Goal: Communication & Community: Answer question/provide support

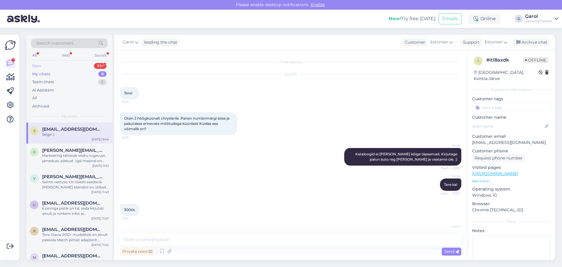
scroll to position [350, 0]
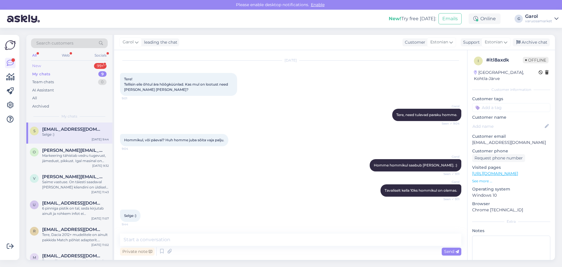
click at [84, 68] on div "New 99+" at bounding box center [69, 66] width 77 height 8
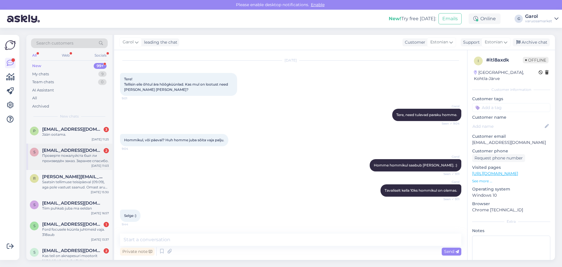
click at [66, 150] on span "[EMAIL_ADDRESS][DOMAIN_NAME]" at bounding box center [72, 150] width 61 height 5
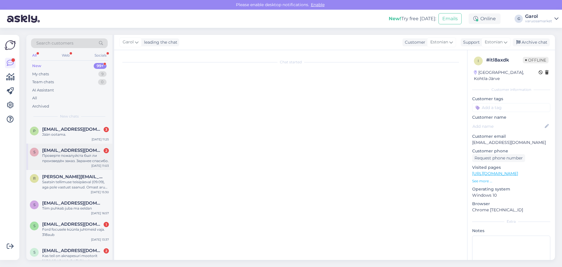
scroll to position [0, 0]
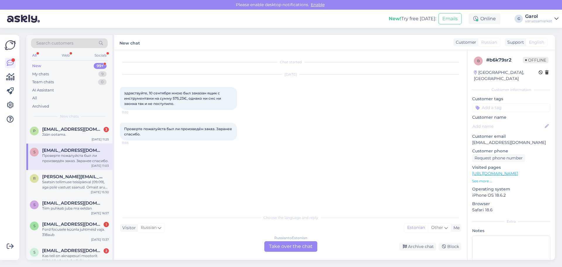
drag, startPoint x: 125, startPoint y: 94, endPoint x: 184, endPoint y: 103, distance: 59.6
click at [184, 103] on div "здраствуйте, 10 сентября мною был заказан ящик с инструментами на сумму 575,23€…" at bounding box center [178, 98] width 117 height 23
copy span "здраствуйте, 10 сентября мною был заказан ящик с инструментами на сумму 575,23€…"
drag, startPoint x: 124, startPoint y: 128, endPoint x: 143, endPoint y: 138, distance: 21.6
click at [143, 138] on div "Проверте пожалуйста был ли произведён заказ. Заранее спасибо. 11:03" at bounding box center [178, 132] width 117 height 18
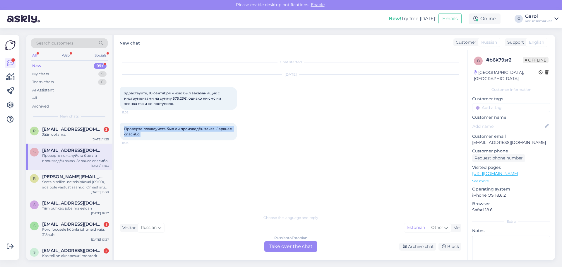
copy span "Проверте пожалуйста был ли произведён заказ. Заранее спасибо."
click at [275, 250] on div "Russian to Estonian Take over the chat" at bounding box center [290, 246] width 53 height 11
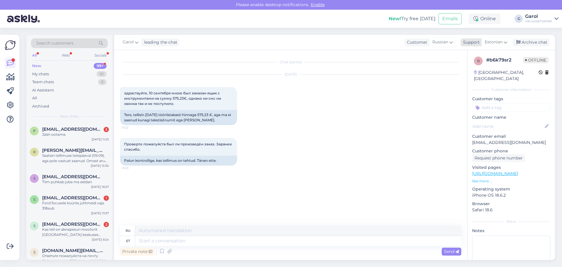
click at [485, 43] on span "Estonian" at bounding box center [494, 42] width 18 height 6
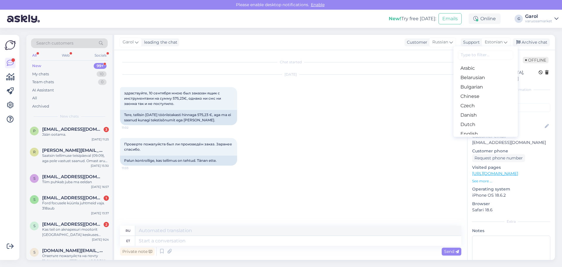
click at [469, 55] on input at bounding box center [485, 54] width 55 height 9
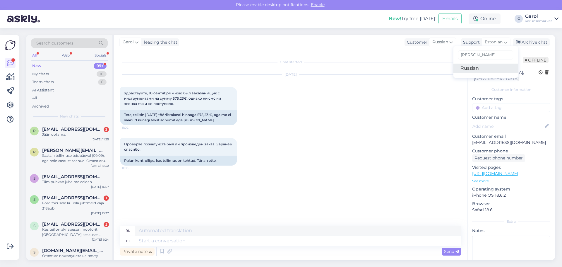
type input "[PERSON_NAME]"
click at [468, 67] on link "Russian" at bounding box center [485, 68] width 64 height 9
click at [302, 238] on textarea at bounding box center [290, 239] width 341 height 12
paste textarea "Здравствуйте, ожидается, что товар скоро поступит на наш склад. На момент оформ…"
type textarea "Здравствуйте, ожидается, что товар скоро поступит на наш склад. На момент оформ…"
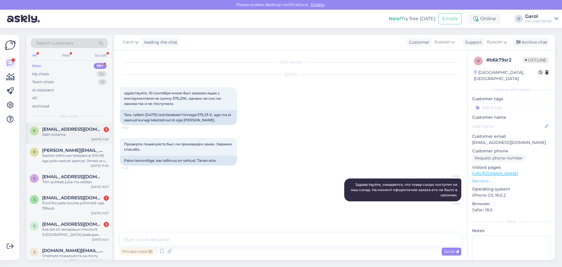
click at [62, 125] on div "p [EMAIL_ADDRESS][DOMAIN_NAME] 3 Jään ootama. [DATE] 11:25" at bounding box center [69, 132] width 86 height 21
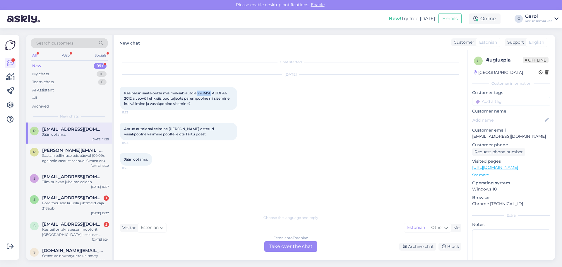
drag, startPoint x: 198, startPoint y: 92, endPoint x: 212, endPoint y: 94, distance: 13.7
click at [212, 94] on span "Kas palun saate öelda mis maksab autole 228MSL AUDI A6 2012.a veovõll ehk siis …" at bounding box center [177, 98] width 106 height 15
copy span "228MSL"
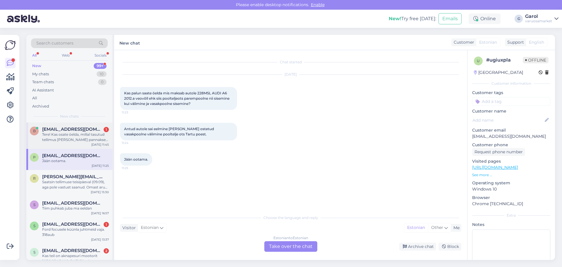
click at [68, 139] on div "Tere! Kas osate öelda, millal tasutud tellimus [PERSON_NAME] pannakse? Tellimus…" at bounding box center [75, 137] width 67 height 11
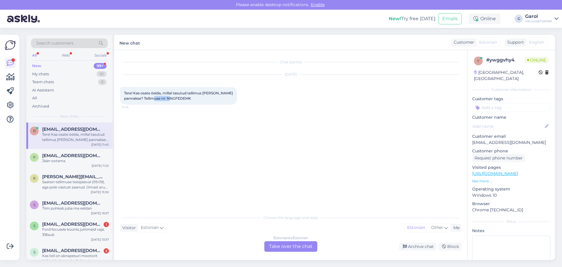
drag, startPoint x: 153, startPoint y: 99, endPoint x: 175, endPoint y: 97, distance: 23.0
click at [175, 97] on div "Tere! Kas osate öelda, millal tasutud tellimus [PERSON_NAME] pannakse? Tellimus…" at bounding box center [178, 96] width 117 height 18
copy span "NNGFEDEMK"
click at [295, 246] on div "Estonian to Estonian Take over the chat" at bounding box center [290, 246] width 53 height 11
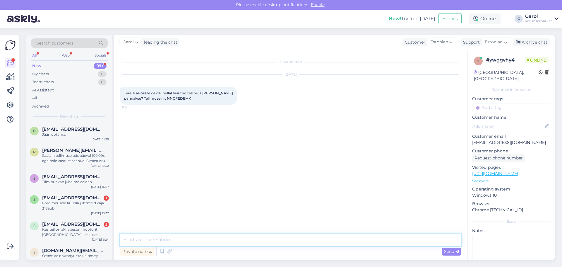
click at [286, 241] on textarea at bounding box center [290, 239] width 341 height 12
type textarea "Tere, ootame tehasest kauba alust. [PERSON_NAME] peaks peatselt saabuma."
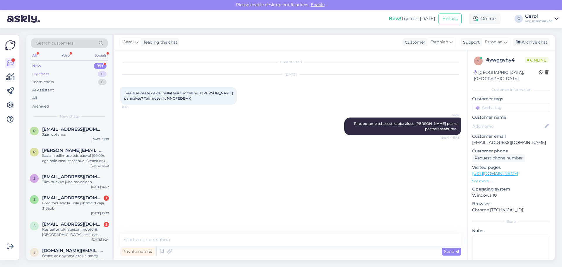
click at [68, 73] on div "My chats 11" at bounding box center [69, 74] width 77 height 8
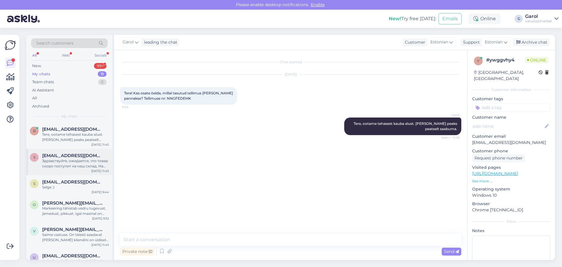
click at [62, 160] on div "Здравствуйте, ожидается, что товар скоро поступит на наш склад. На момент оформ…" at bounding box center [75, 163] width 67 height 11
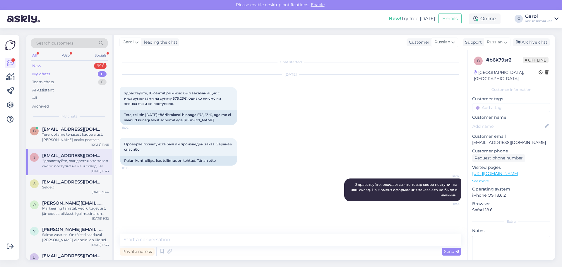
click at [89, 67] on div "New 99+" at bounding box center [69, 66] width 77 height 8
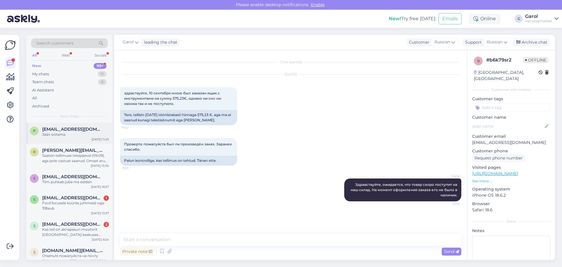
click at [67, 130] on span "[EMAIL_ADDRESS][DOMAIN_NAME]" at bounding box center [72, 128] width 61 height 5
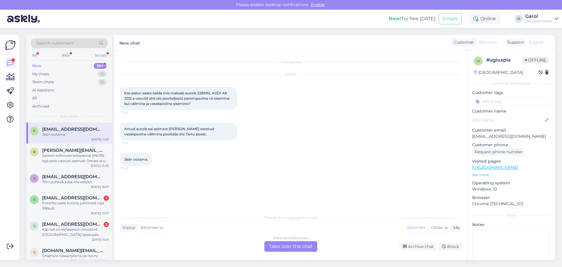
click at [284, 246] on div "Estonian to Estonian Take over the chat" at bounding box center [290, 246] width 53 height 11
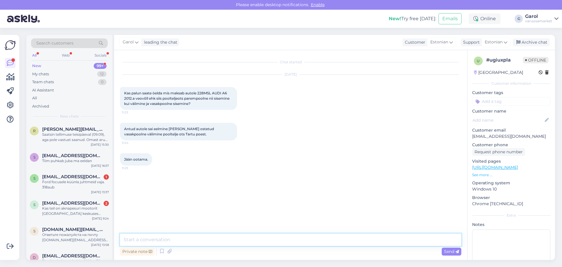
click at [241, 240] on textarea at bounding box center [290, 239] width 341 height 12
type textarea "Tere, esimestest ve"
type textarea "v"
click at [411, 186] on icon at bounding box center [411, 185] width 4 height 4
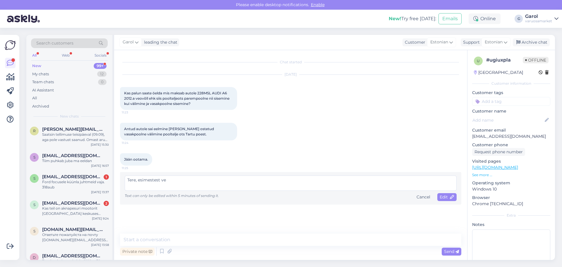
click at [292, 182] on textarea "Tere, esimestest ve" at bounding box center [291, 182] width 332 height 15
type textarea "Tere, esimestest veovõlli detailidest käib jutt ikka?"
click at [446, 199] on span "Edit" at bounding box center [447, 196] width 15 height 5
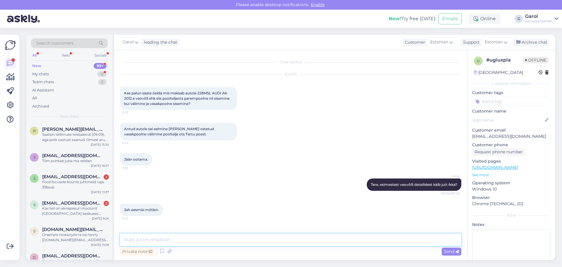
click at [218, 241] on textarea at bounding box center [290, 239] width 341 height 12
type textarea "G"
drag, startPoint x: 214, startPoint y: 241, endPoint x: 226, endPoint y: 241, distance: 12.6
click at [226, 241] on textarea "Ees samasugused võllid mõlemalpool. GSP tootjalt oleks tellimisega näiteks 74eu…" at bounding box center [290, 239] width 341 height 12
drag, startPoint x: 312, startPoint y: 241, endPoint x: 317, endPoint y: 241, distance: 5.0
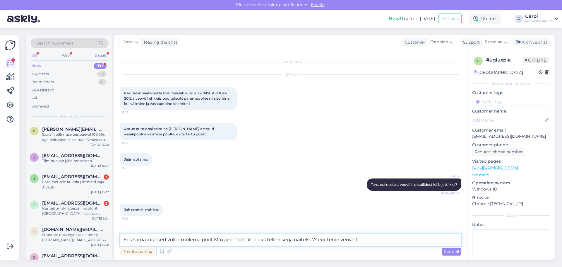
click at [317, 241] on textarea "Ees samasugused võllid mõlemalpool. Maxgear tootjalt oleks tellimisega näiteks …" at bounding box center [290, 239] width 341 height 12
click at [362, 241] on textarea "Ees samasugused võllid mõlemalpool. Maxgear tootjalt oleks tellimisega näiteks …" at bounding box center [290, 239] width 341 height 12
click at [373, 241] on textarea "Ees samasugused võllid mõlemalpool. Maxgear tootjalt oleks tellimisega näiteks …" at bounding box center [290, 239] width 341 height 12
type textarea "Ees samasugused võllid mõlemalpool. Maxgear tootjalt oleks tellimisega näiteks …"
click at [367, 242] on textarea "Ees samasugused võllid mõlemalpool. Maxgear tootjalt oleks tellimisega näiteks …" at bounding box center [290, 239] width 341 height 12
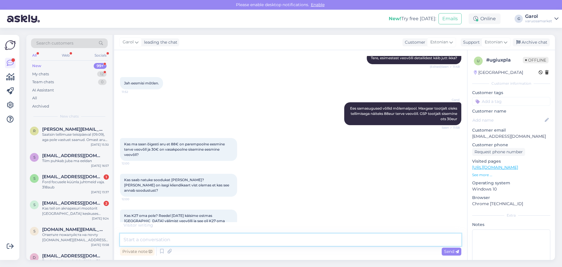
scroll to position [152, 0]
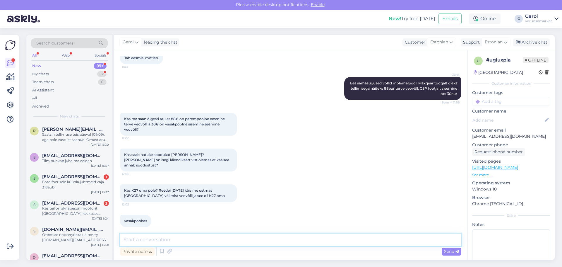
click at [238, 239] on textarea at bounding box center [290, 239] width 341 height 12
type textarea "K27 [PERSON_NAME] momendil ei tundu saadaval olema tervikuna."
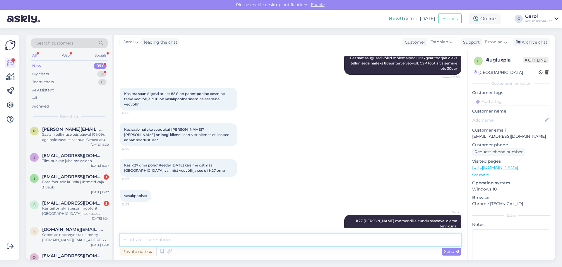
scroll to position [207, 0]
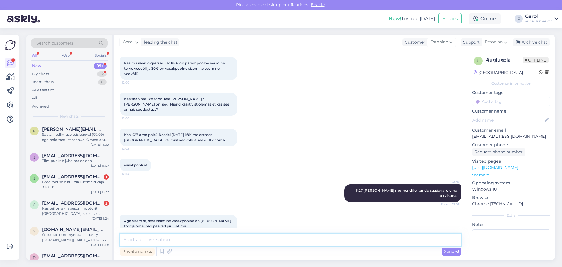
click at [230, 237] on textarea at bounding box center [290, 239] width 341 height 12
click at [234, 238] on textarea "Ühtivad erinevate tootjate otsad samuti." at bounding box center [290, 239] width 341 height 12
type textarea "Ühtivad erinevate tootjate otsad samuti. K27 sisemine ots on tellitav. 33eur."
click at [312, 242] on textarea "Ühtivad erinevate tootjate otsad samuti. K27 sisemine ots on tellitav. 33eur." at bounding box center [290, 239] width 341 height 12
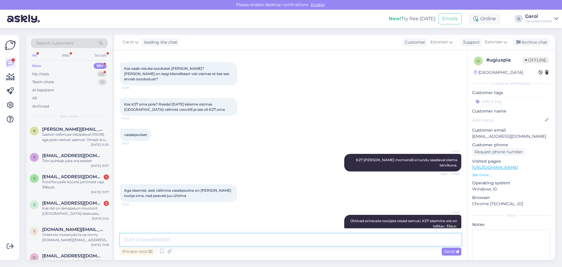
scroll to position [268, 0]
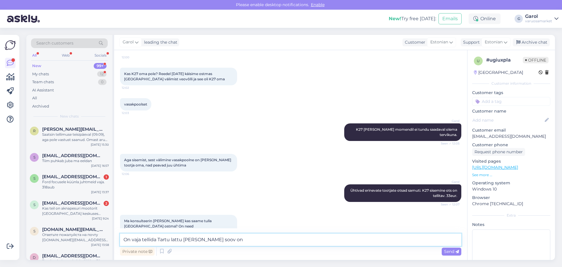
type textarea "On vaja tellida Tartu lattu [PERSON_NAME] soov on."
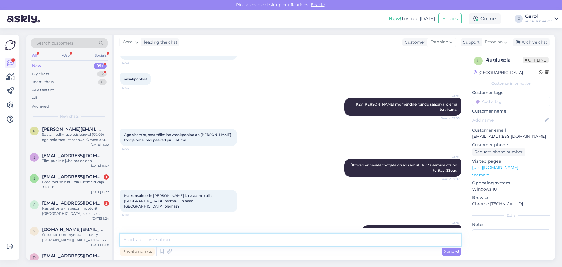
scroll to position [318, 0]
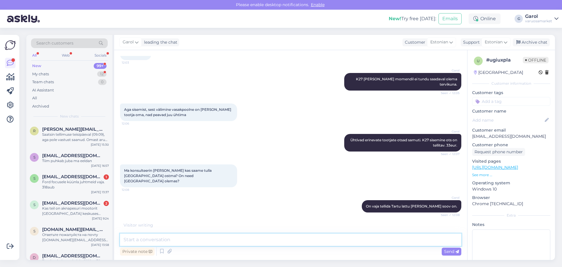
click at [211, 238] on textarea at bounding box center [290, 239] width 341 height 12
type textarea "Sisemine K27 tootja oma ja teisele [PERSON_NAME] terve veovõll [PERSON_NAME] to…"
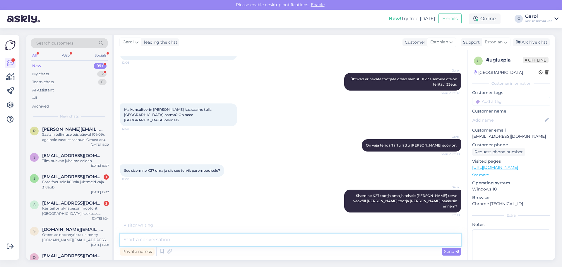
scroll to position [405, 0]
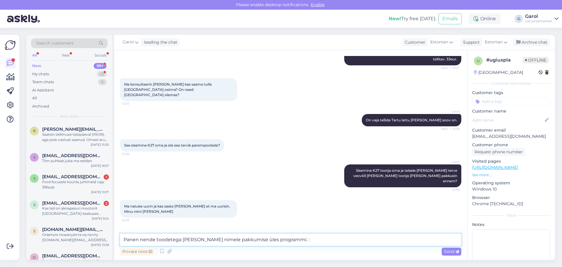
type textarea "Panen nende toodetega [PERSON_NAME] nimele pakkumise üles programmi."
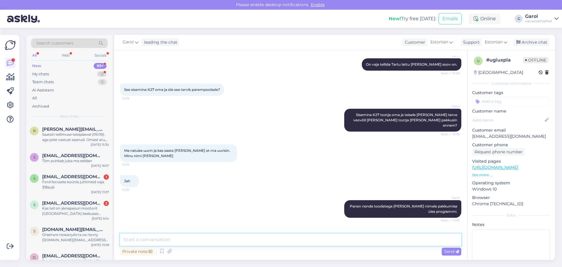
scroll to position [466, 0]
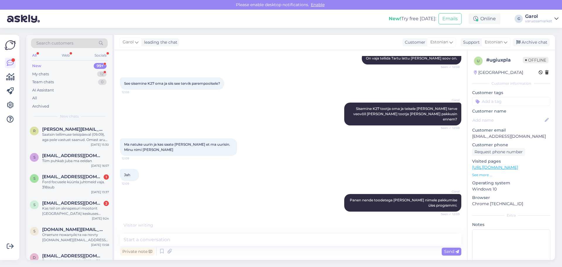
click at [475, 136] on p "[EMAIL_ADDRESS][DOMAIN_NAME]" at bounding box center [511, 136] width 78 height 6
copy p "[EMAIL_ADDRESS][DOMAIN_NAME]"
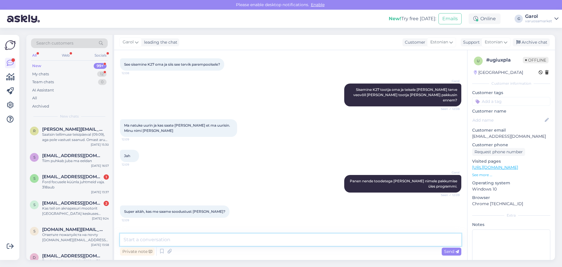
click at [198, 243] on textarea at bounding box center [290, 239] width 341 height 12
click at [200, 239] on textarea at bounding box center [290, 239] width 341 height 12
type textarea "Arvestasin juba soodusega, aga vaatan kohe kas saab veel [PERSON_NAME]. :)"
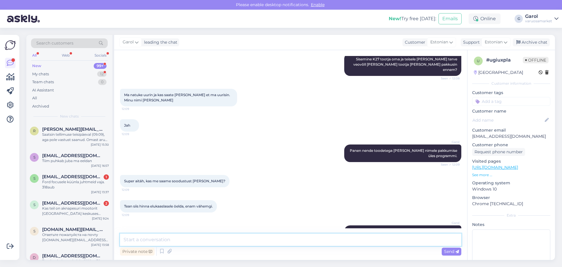
scroll to position [541, 0]
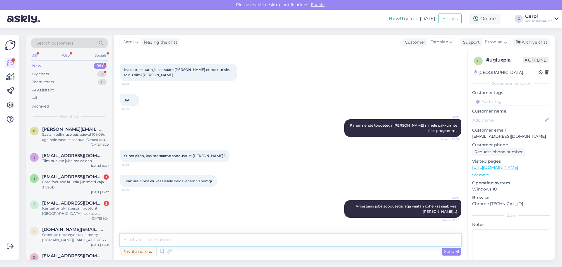
click at [156, 239] on textarea at bounding box center [290, 239] width 341 height 12
type textarea "K27 ots 32,50 ja Maxgear [PERSON_NAME] 87,50"
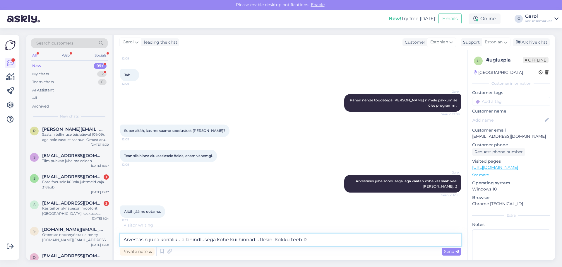
type textarea "Arvestasin juba korraliku allahindlusega kohe kui hinnad ütlesin. Kokku teeb 120"
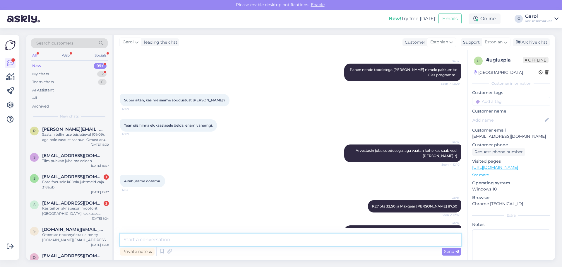
scroll to position [622, 0]
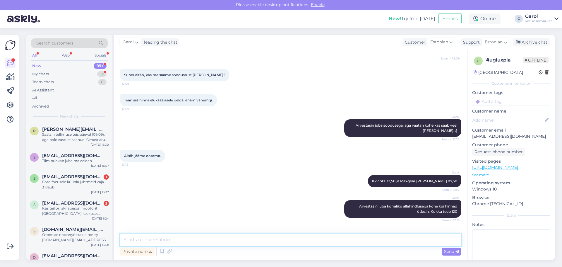
click at [200, 239] on textarea at bounding box center [290, 239] width 341 height 12
type textarea "[PERSON_NAME] tellida, siis ots on samaks päevaks (olenevalt tellimise kellaaja…"
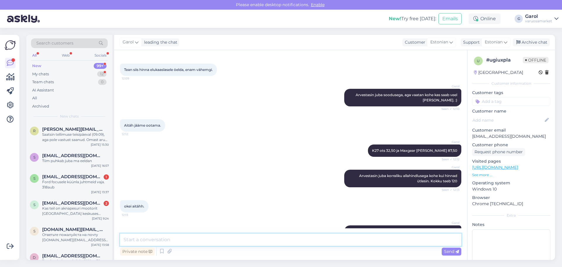
scroll to position [688, 0]
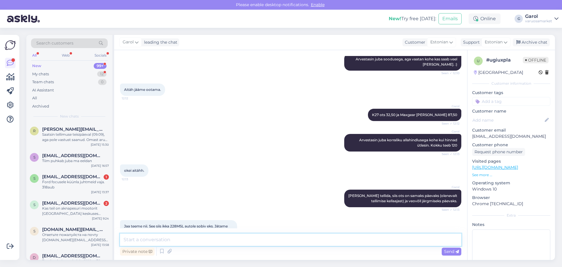
click at [202, 238] on textarea at bounding box center [290, 239] width 341 height 12
type textarea "Peaks kenasti klappima ikka sellele masinale, jah. :)"
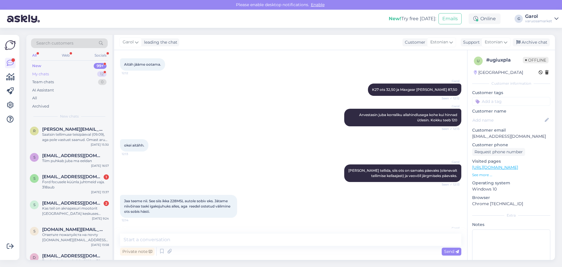
click at [81, 74] on div "My chats 12" at bounding box center [69, 74] width 77 height 8
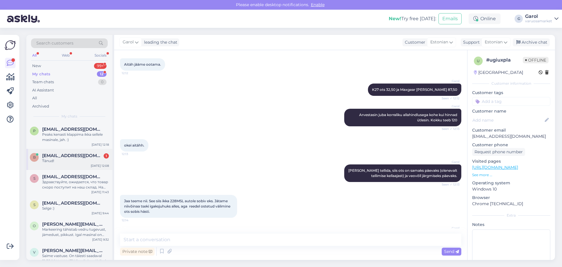
click at [80, 162] on div "Tänud!" at bounding box center [75, 160] width 67 height 5
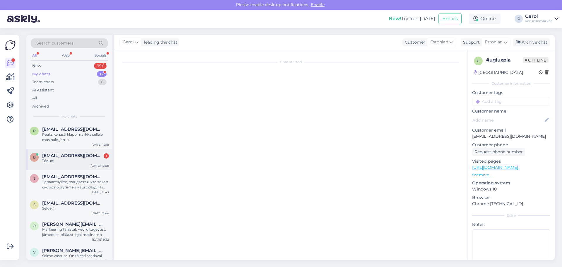
scroll to position [0, 0]
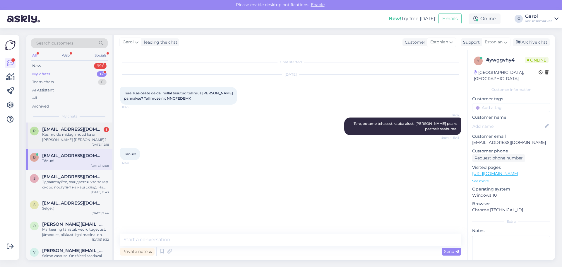
click at [74, 138] on div "Kas muidu midagi muud ka on [PERSON_NAME] [PERSON_NAME]?" at bounding box center [75, 137] width 67 height 11
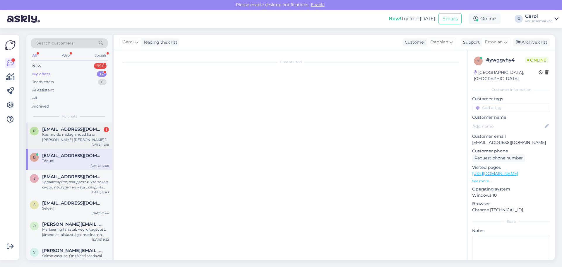
scroll to position [738, 0]
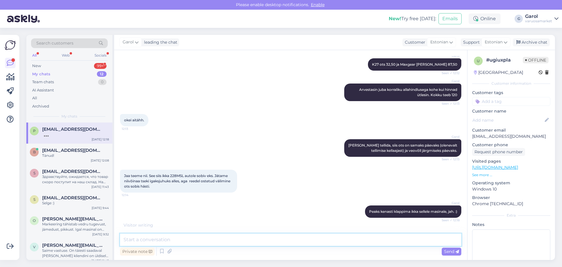
click at [188, 242] on textarea at bounding box center [290, 239] width 341 height 12
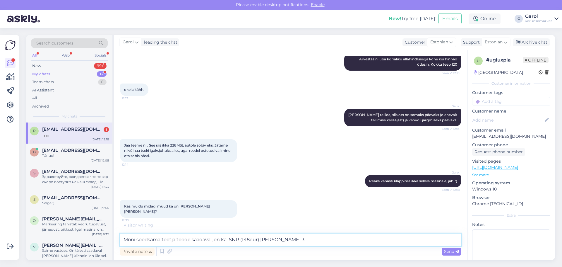
scroll to position [794, 0]
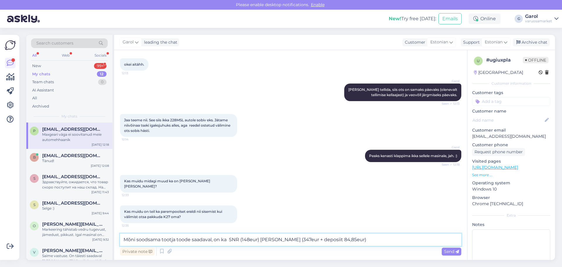
type textarea "Mõni soodsama tootja toode saadaval, on ka SNR (148eur) [PERSON_NAME] (347eur +…"
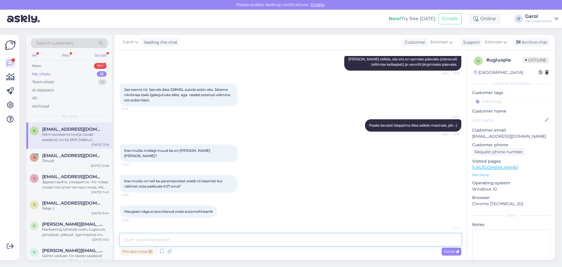
click at [208, 241] on textarea at bounding box center [290, 239] width 341 height 12
type textarea "Kui te välimise"
type textarea "Välimine ots läheb see sama mille [PERSON_NAME] K27 tootjalt saite, sisemine ol…"
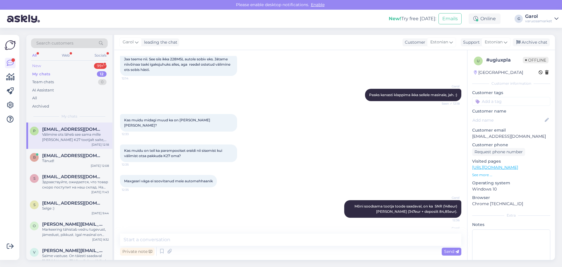
click at [93, 68] on div "New 99+" at bounding box center [69, 66] width 77 height 8
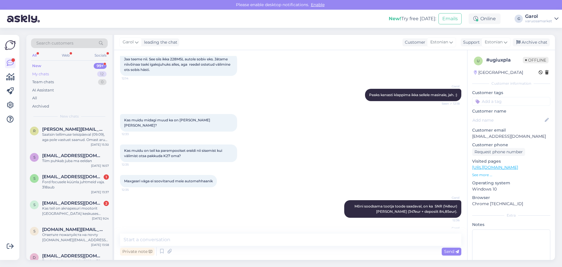
click at [89, 73] on div "My chats 12" at bounding box center [69, 74] width 77 height 8
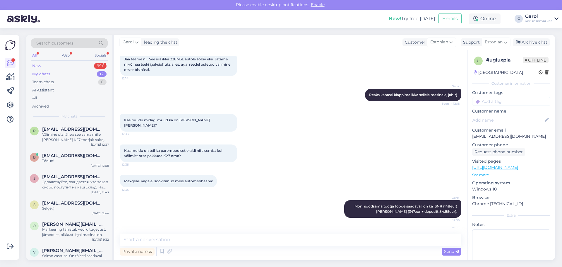
click at [64, 67] on div "New 99+" at bounding box center [69, 66] width 77 height 8
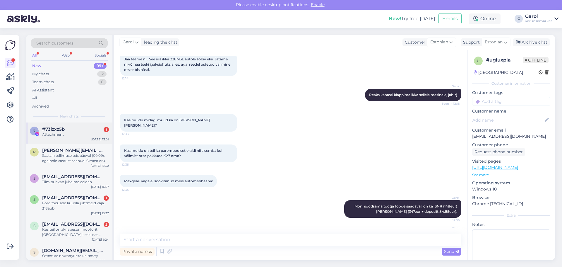
click at [70, 134] on div "Attachment" at bounding box center [75, 134] width 67 height 5
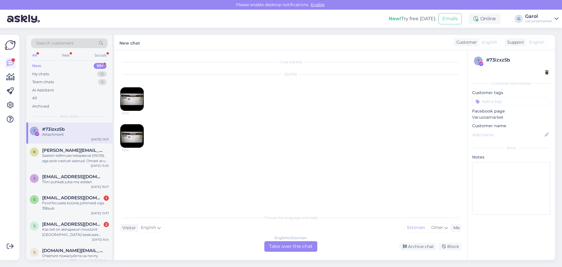
click at [136, 138] on img at bounding box center [131, 135] width 23 height 23
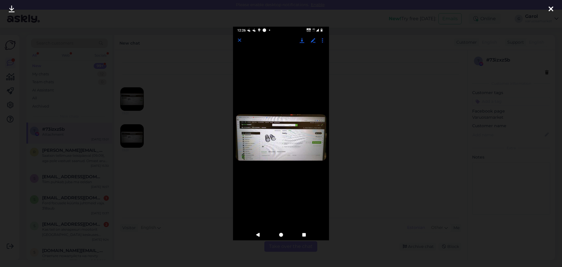
drag, startPoint x: 549, startPoint y: 8, endPoint x: 518, endPoint y: 25, distance: 36.6
click at [549, 7] on icon at bounding box center [551, 10] width 5 height 8
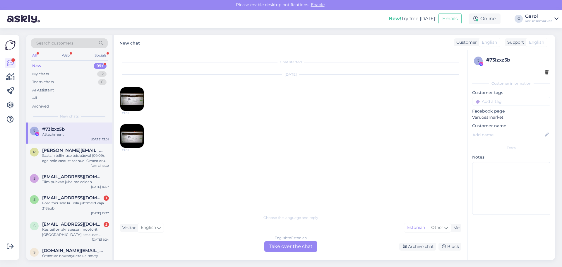
click at [139, 96] on img at bounding box center [131, 98] width 23 height 23
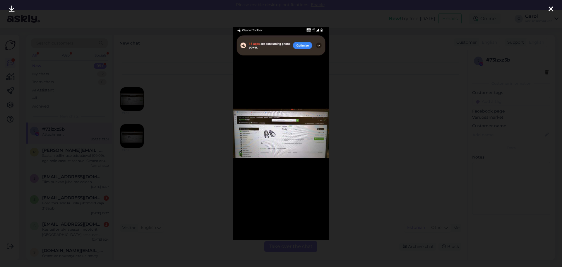
click at [553, 9] on div at bounding box center [551, 9] width 12 height 18
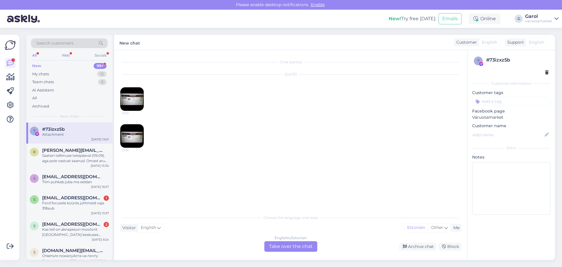
click at [138, 88] on img at bounding box center [131, 98] width 23 height 23
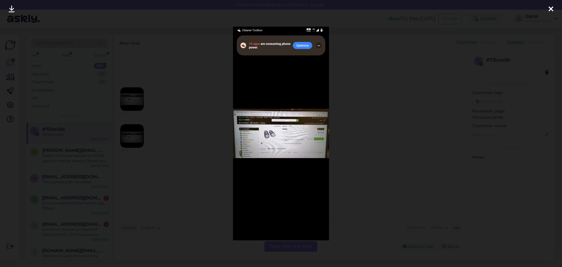
click at [548, 5] on div at bounding box center [551, 9] width 12 height 18
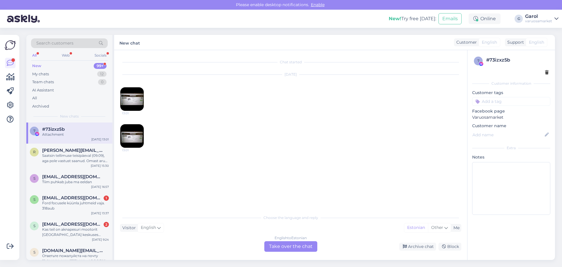
click at [134, 131] on img at bounding box center [131, 135] width 23 height 23
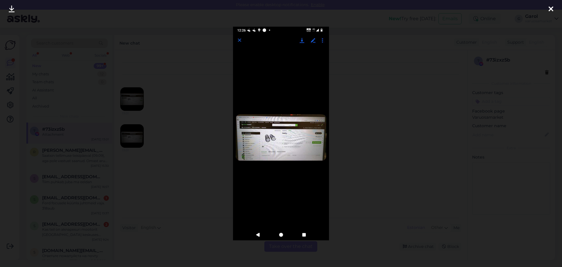
click at [556, 3] on div at bounding box center [551, 9] width 12 height 18
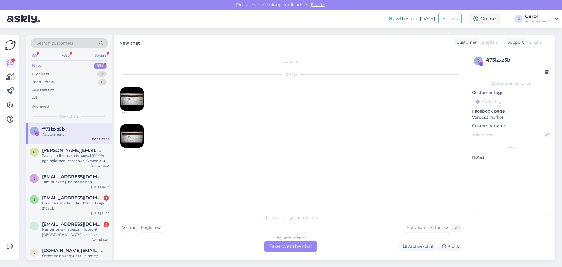
click at [134, 97] on img at bounding box center [131, 98] width 23 height 23
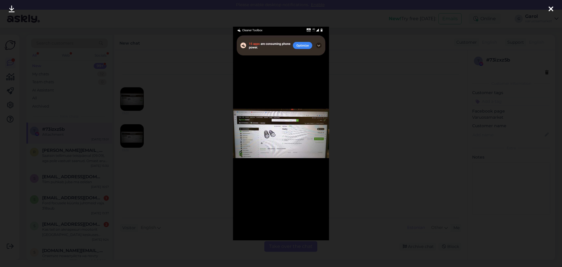
click at [551, 8] on icon at bounding box center [551, 10] width 5 height 8
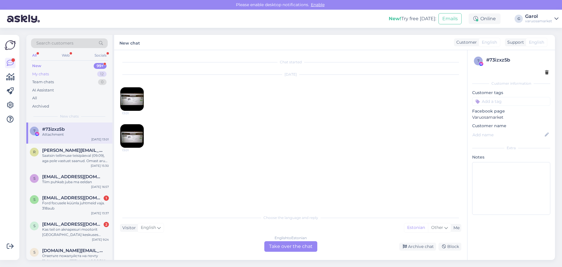
click at [93, 76] on div "My chats 12" at bounding box center [69, 74] width 77 height 8
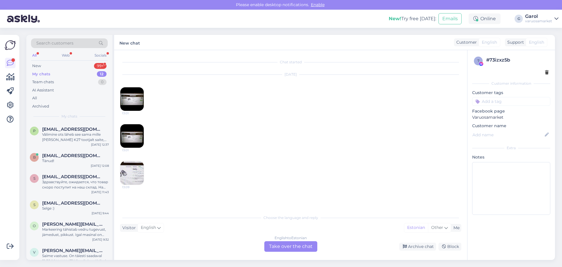
click at [135, 176] on img at bounding box center [131, 172] width 23 height 23
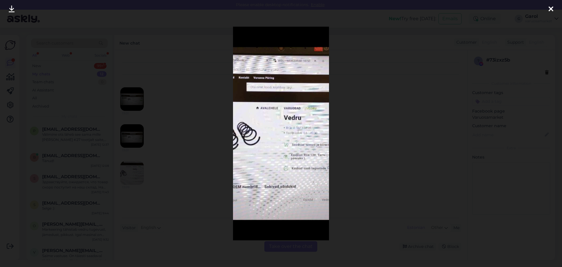
click at [553, 10] on icon at bounding box center [551, 10] width 5 height 8
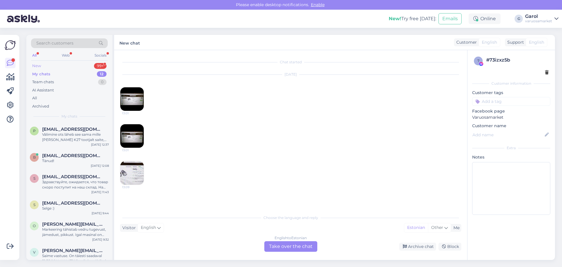
click at [78, 66] on div "New 99+" at bounding box center [69, 66] width 77 height 8
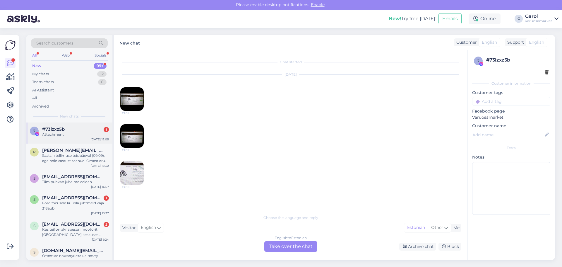
click at [67, 139] on div "7 #73izxz5b 1 Attachment [DATE] 13:09" at bounding box center [69, 132] width 86 height 21
click at [93, 74] on div "My chats 12" at bounding box center [69, 74] width 77 height 8
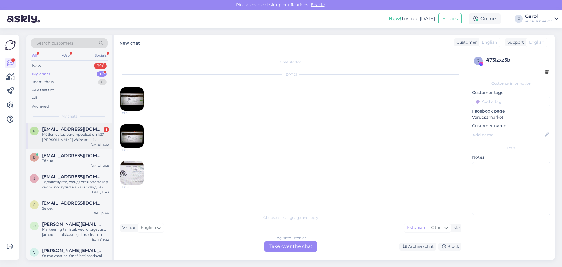
click at [68, 139] on div "Mõtlen et kas parempoolset on k27 [PERSON_NAME] välimist kui sisemist, kui on s…" at bounding box center [75, 137] width 67 height 11
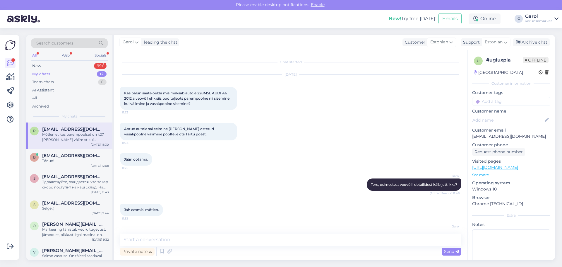
scroll to position [890, 0]
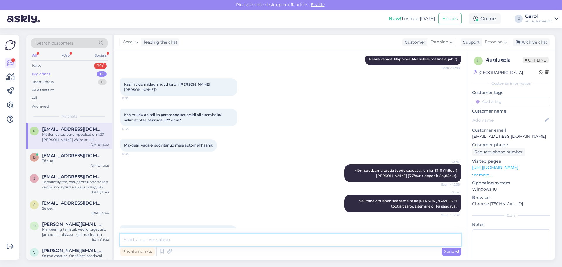
click at [195, 239] on textarea at bounding box center [290, 239] width 341 height 12
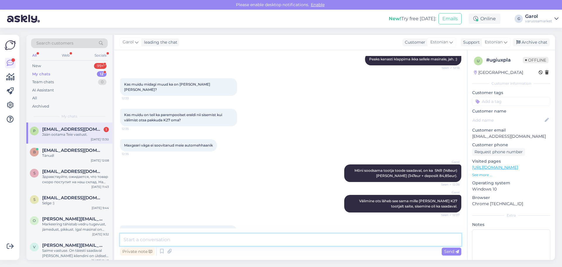
scroll to position [916, 0]
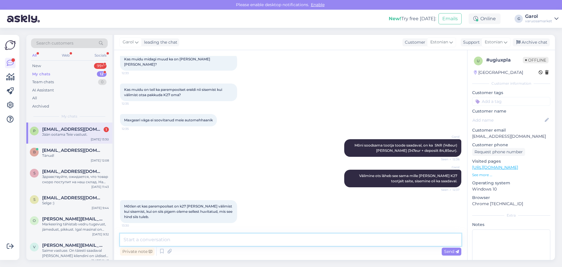
click at [196, 237] on textarea at bounding box center [290, 239] width 341 height 12
type textarea "68,73 tuleks K27 sisemine ja välimine ots."
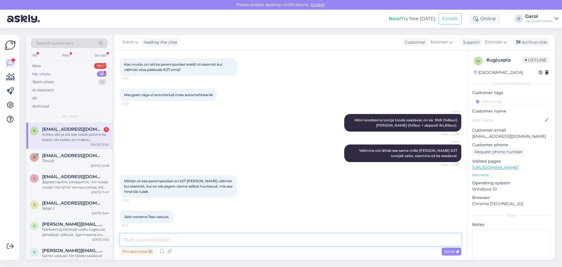
scroll to position [971, 0]
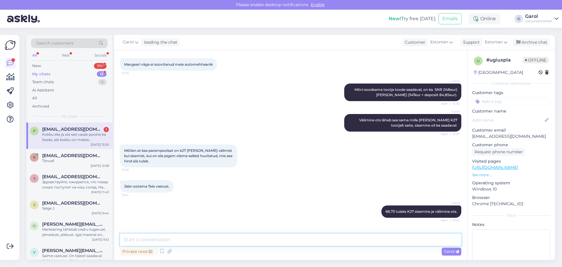
click at [186, 236] on textarea at bounding box center [290, 239] width 341 height 12
click at [191, 241] on textarea at bounding box center [290, 239] width 341 height 12
type textarea "2 sisemist [PERSON_NAME] 1 välimine ots. 101,23"
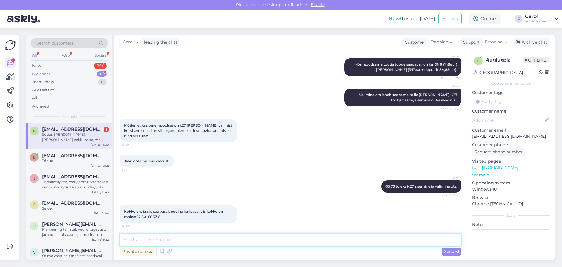
scroll to position [1027, 0]
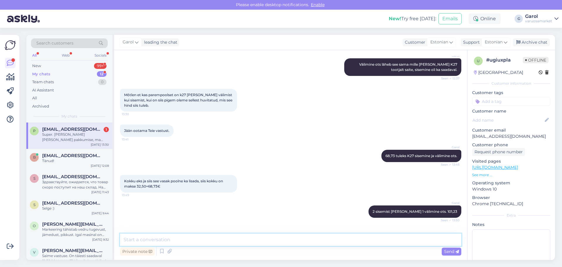
click at [197, 237] on textarea at bounding box center [290, 239] width 341 height 12
type textarea "Teeme nii. :)"
